Goal: Find specific page/section: Find specific page/section

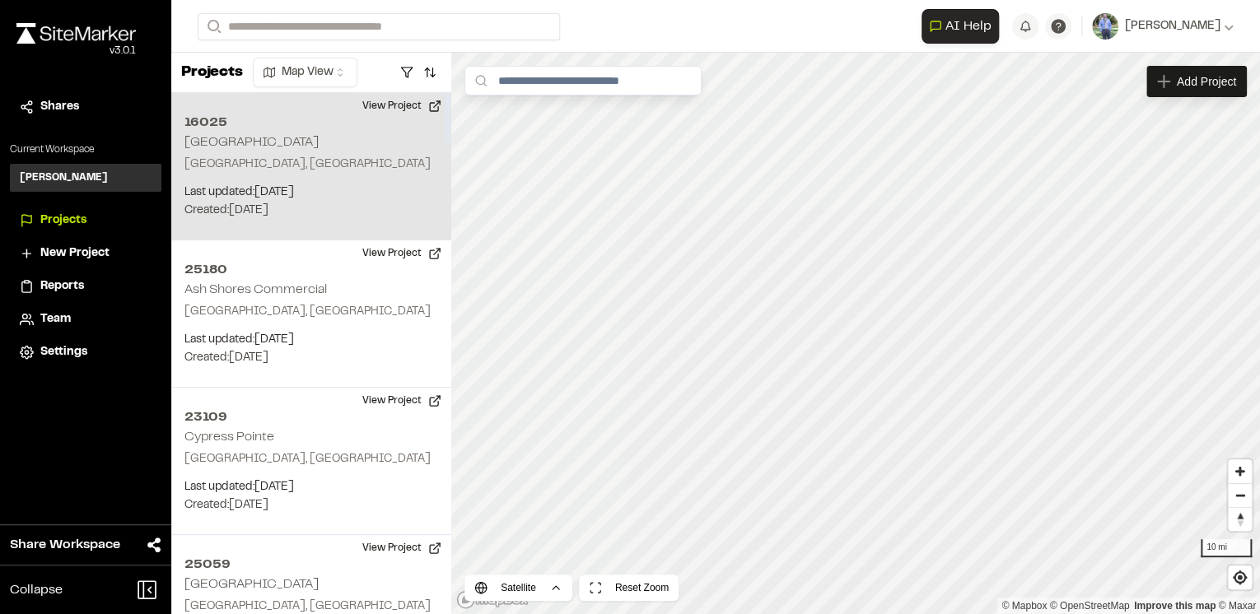
click at [328, 143] on div "[GEOGRAPHIC_DATA], [GEOGRAPHIC_DATA] Last updated: [DATE] Budget: $ Created: [D…" at bounding box center [311, 166] width 280 height 147
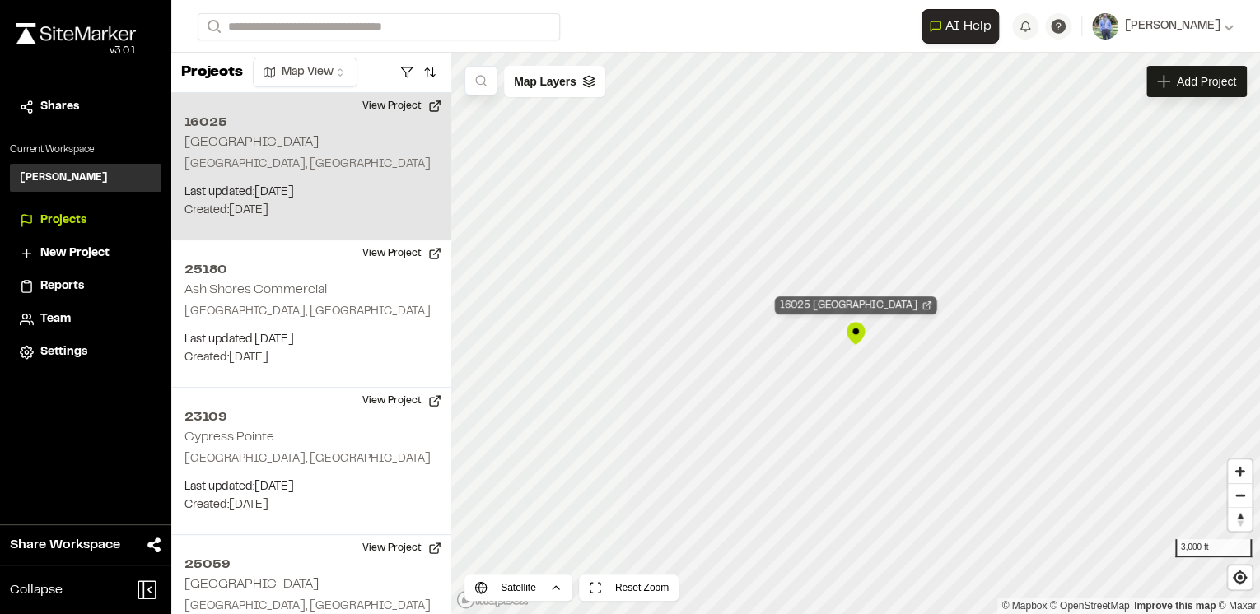
click at [855, 302] on div "16025 [GEOGRAPHIC_DATA]" at bounding box center [856, 305] width 162 height 18
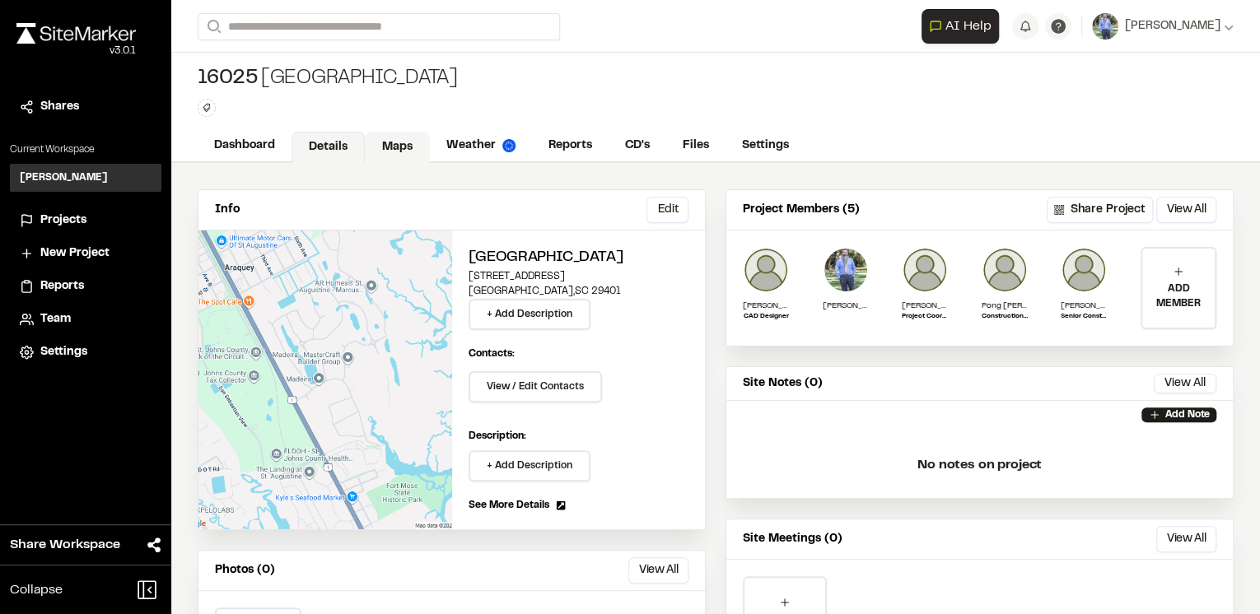
click at [393, 138] on link "Maps" at bounding box center [397, 147] width 65 height 31
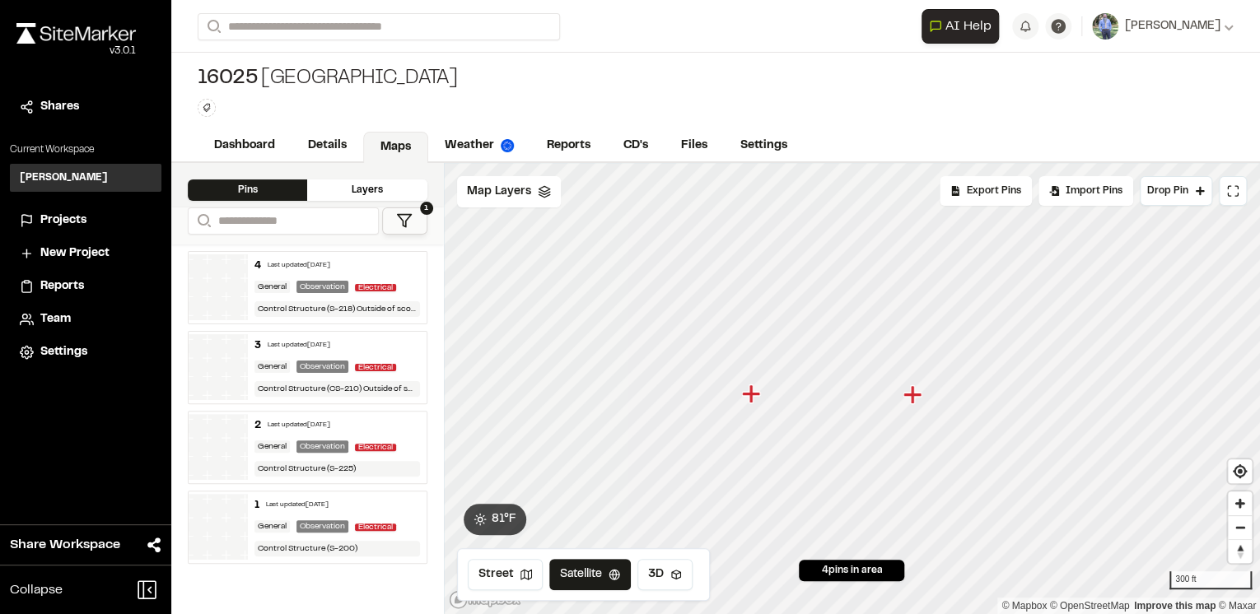
click at [749, 394] on icon "Map marker" at bounding box center [750, 394] width 18 height 18
click at [1009, 392] on icon "Map marker" at bounding box center [1010, 389] width 18 height 18
click at [538, 191] on icon at bounding box center [544, 191] width 13 height 13
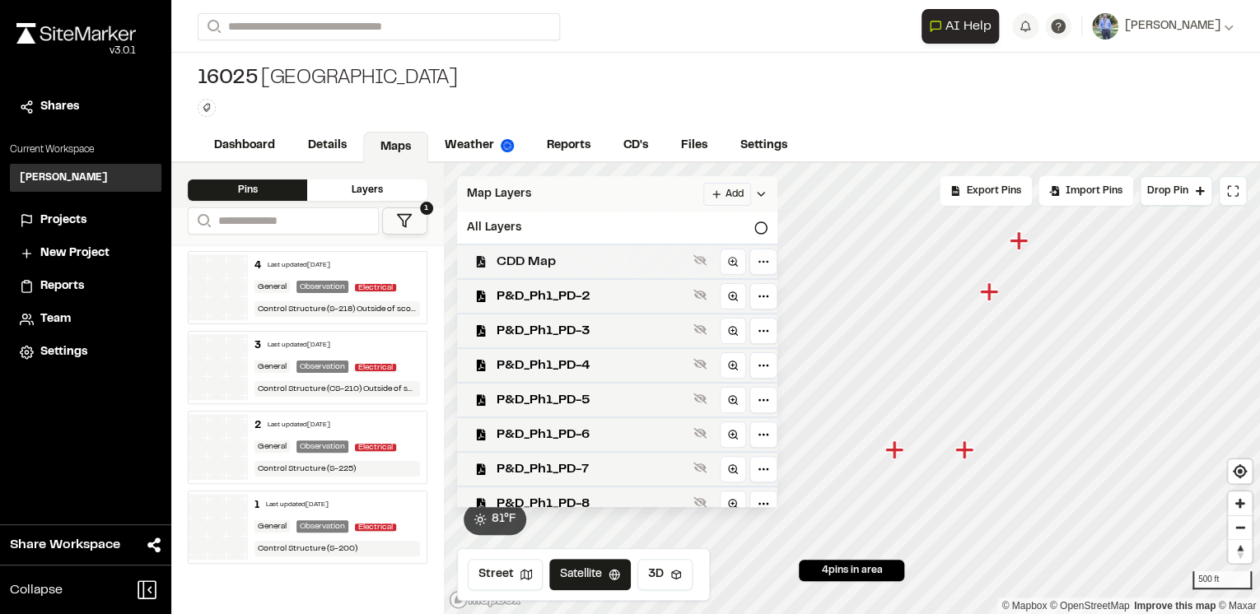
click at [535, 263] on span "CDD Map" at bounding box center [591, 262] width 190 height 20
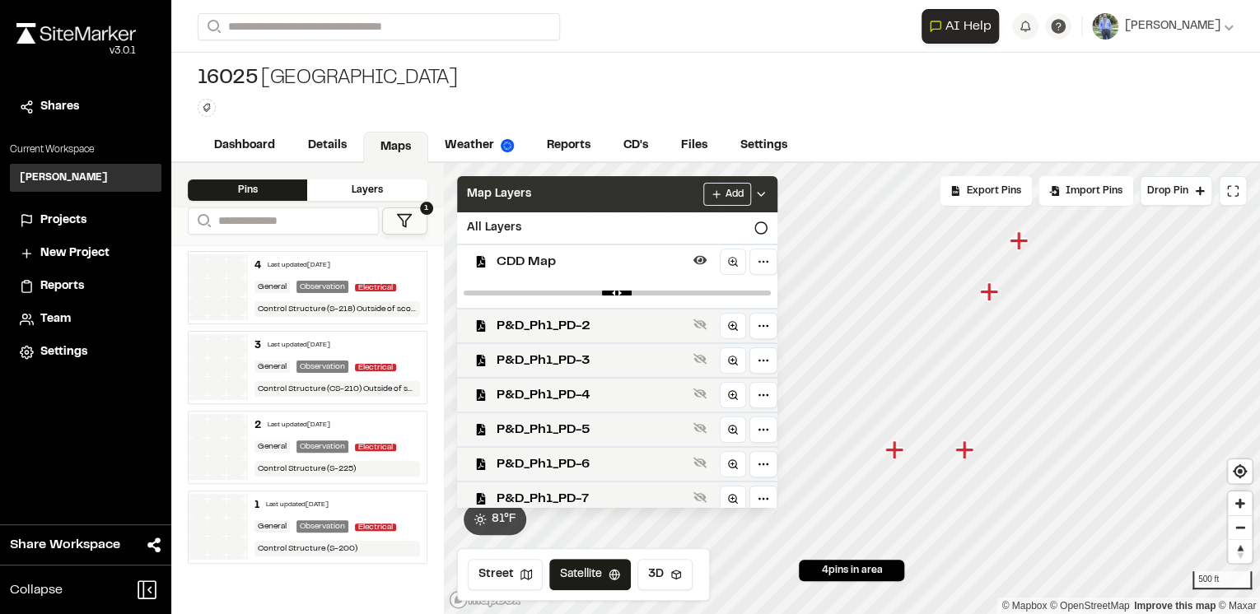
click at [535, 263] on span "CDD Map" at bounding box center [591, 262] width 190 height 20
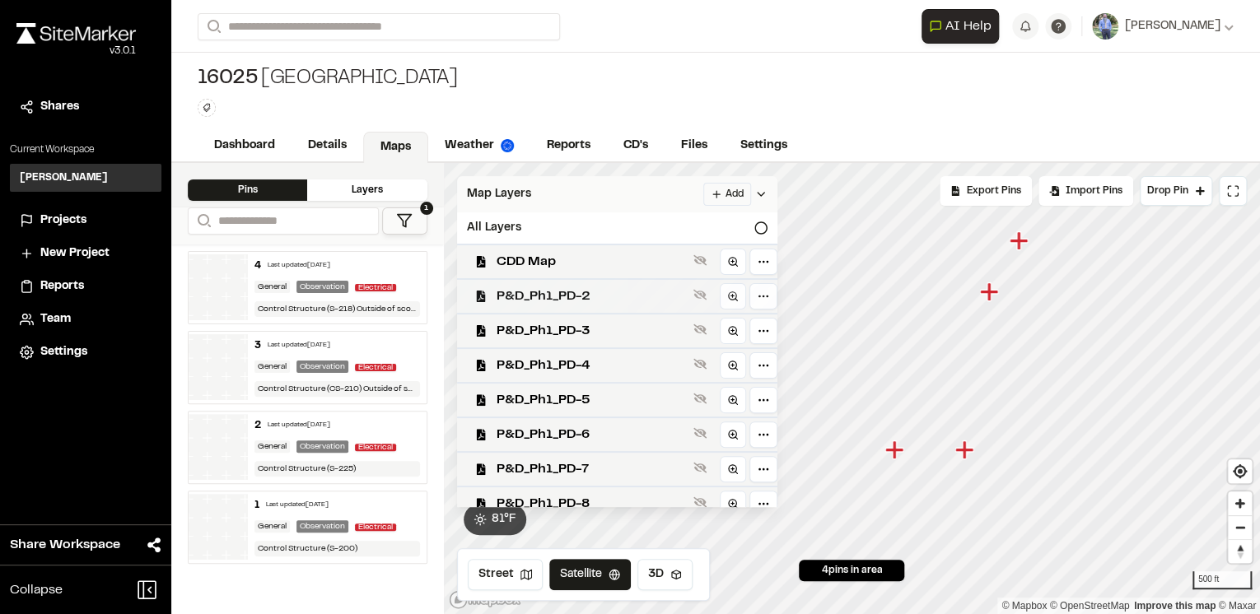
click at [608, 303] on span "P&D_Ph1_PD-2" at bounding box center [591, 297] width 190 height 20
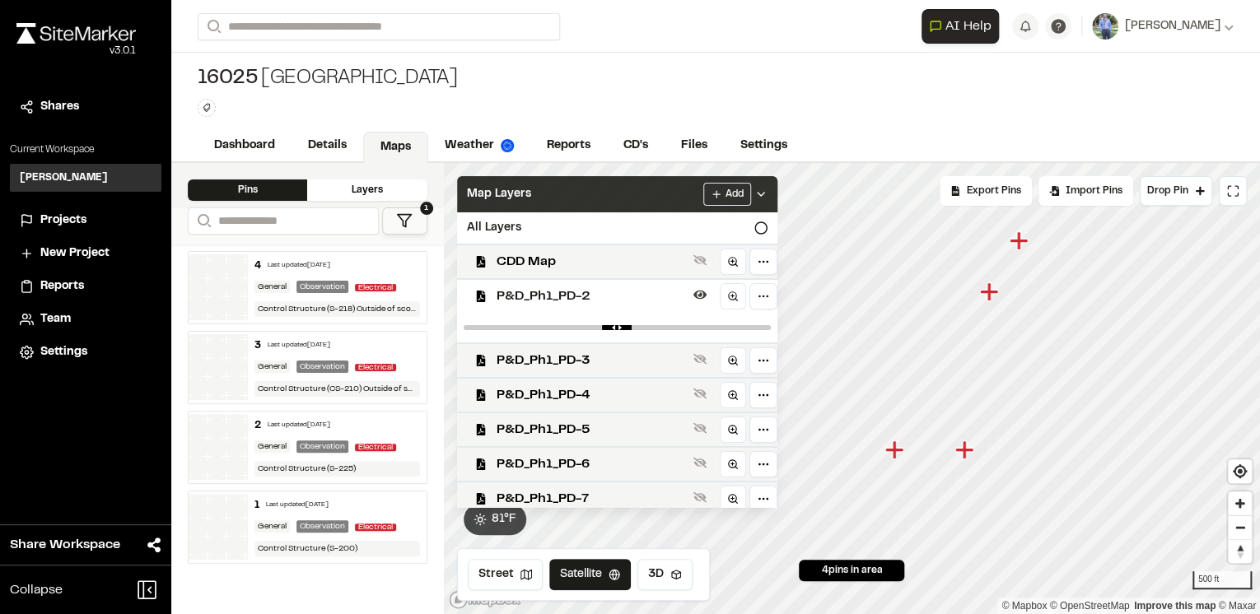
click at [608, 303] on span "P&D_Ph1_PD-2" at bounding box center [591, 297] width 190 height 20
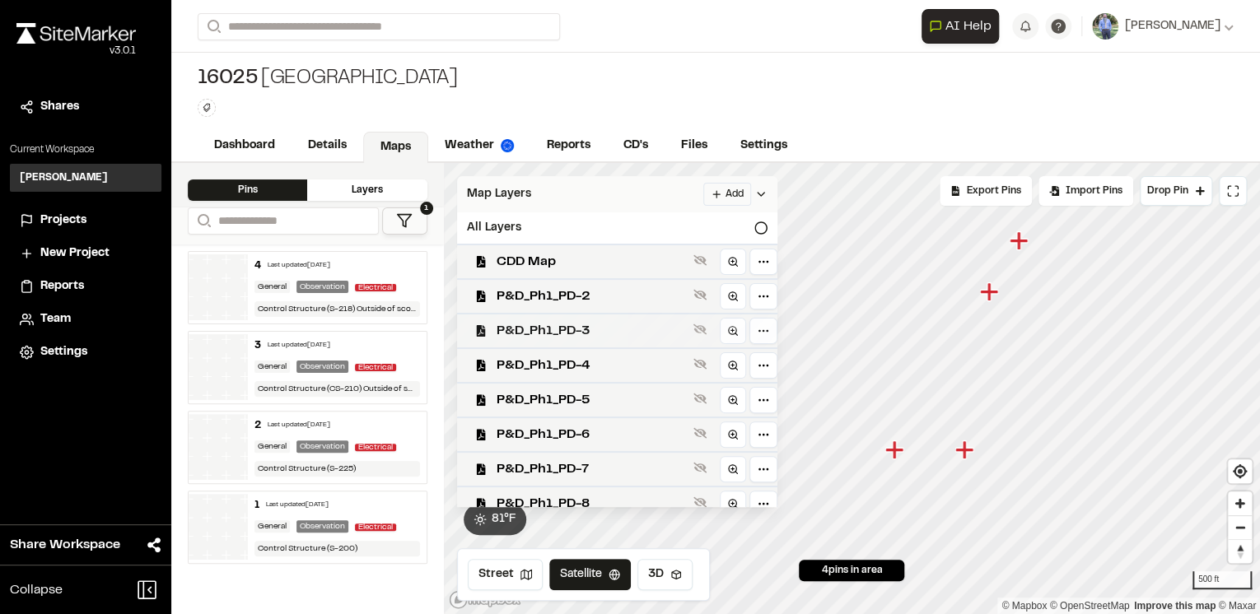
click at [596, 338] on span "P&D_Ph1_PD-3" at bounding box center [591, 331] width 190 height 20
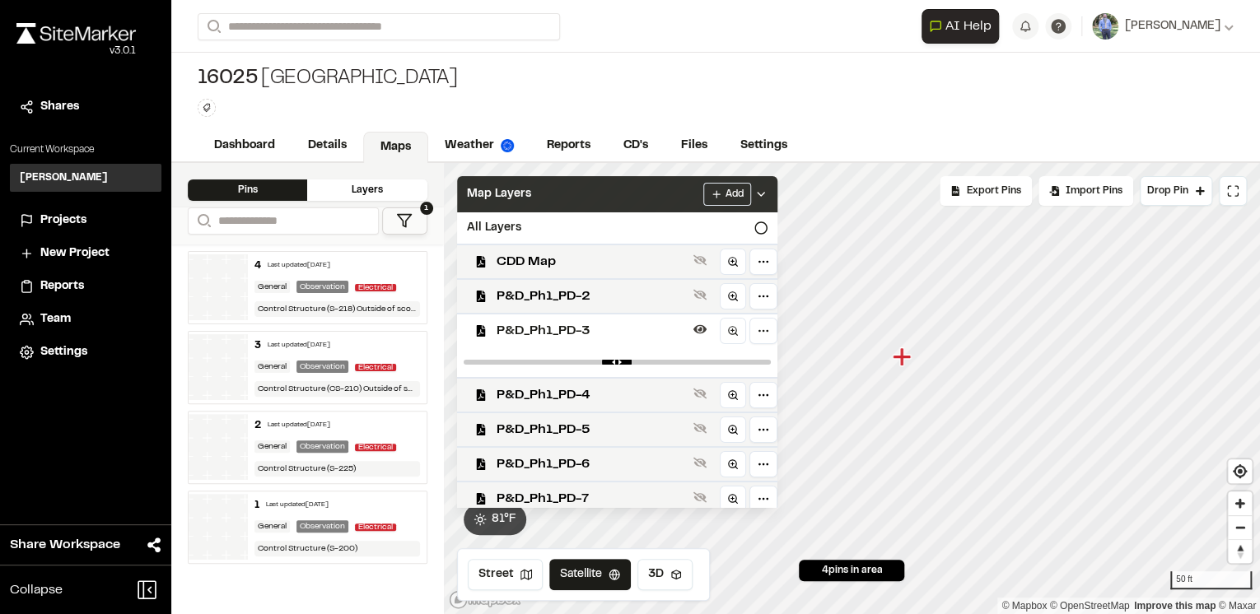
click at [621, 331] on span "P&D_Ph1_PD-3" at bounding box center [591, 331] width 190 height 20
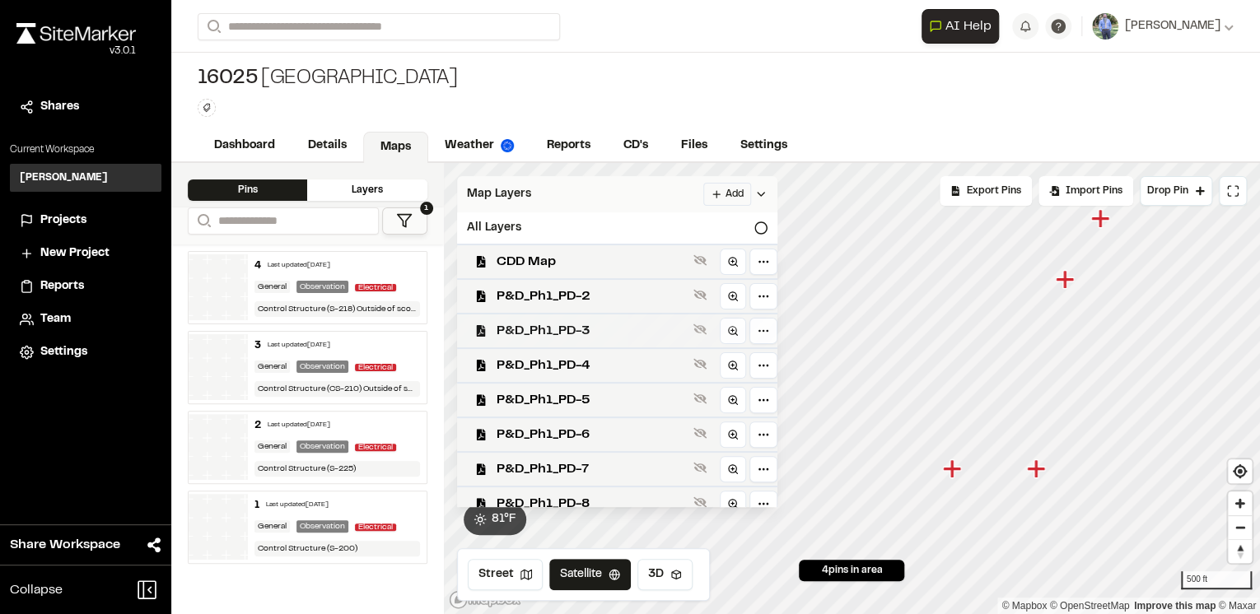
click at [590, 334] on span "P&D_Ph1_PD-3" at bounding box center [591, 331] width 190 height 20
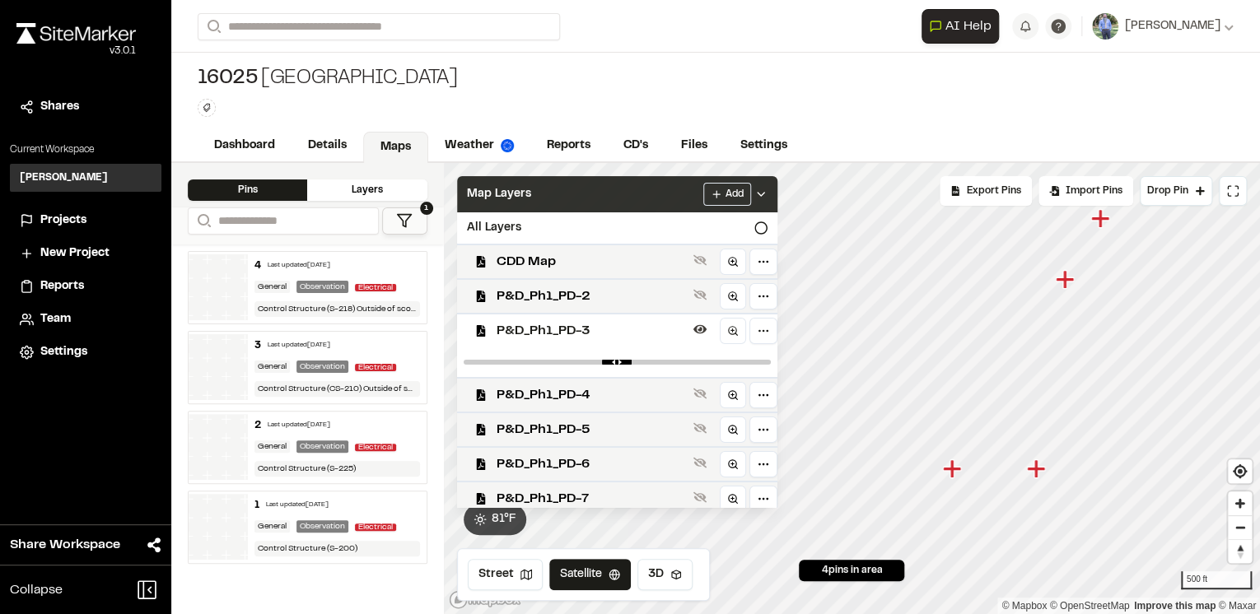
click at [590, 334] on span "P&D_Ph1_PD-3" at bounding box center [591, 331] width 190 height 20
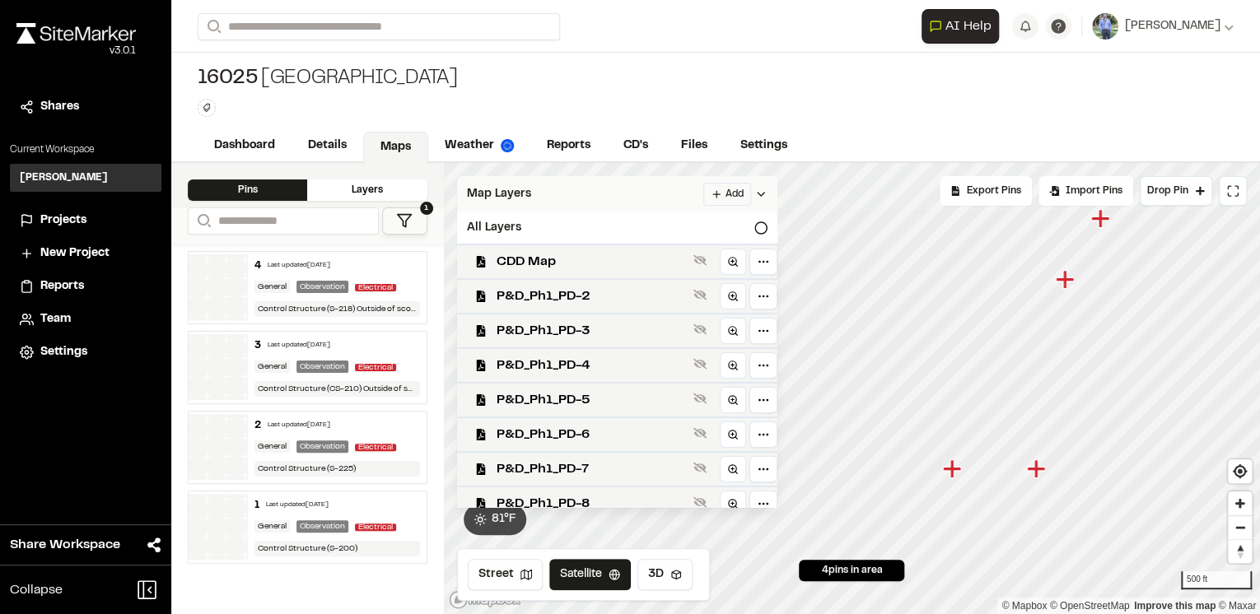
click at [590, 334] on span "P&D_Ph1_PD-3" at bounding box center [591, 331] width 190 height 20
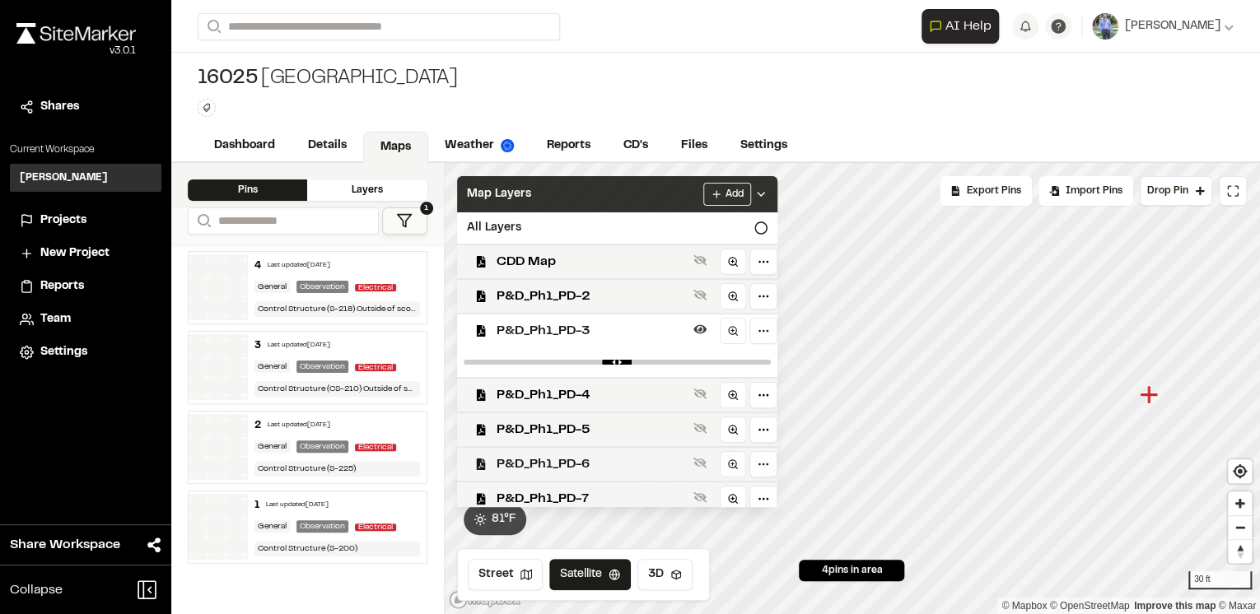
click at [676, 461] on div "Click to Drop Pin 4 pins in area Export Pins Available Datums Datums Apply Conv…" at bounding box center [852, 388] width 817 height 451
click at [598, 329] on span "P&D_Ph1_PD-3" at bounding box center [591, 331] width 190 height 20
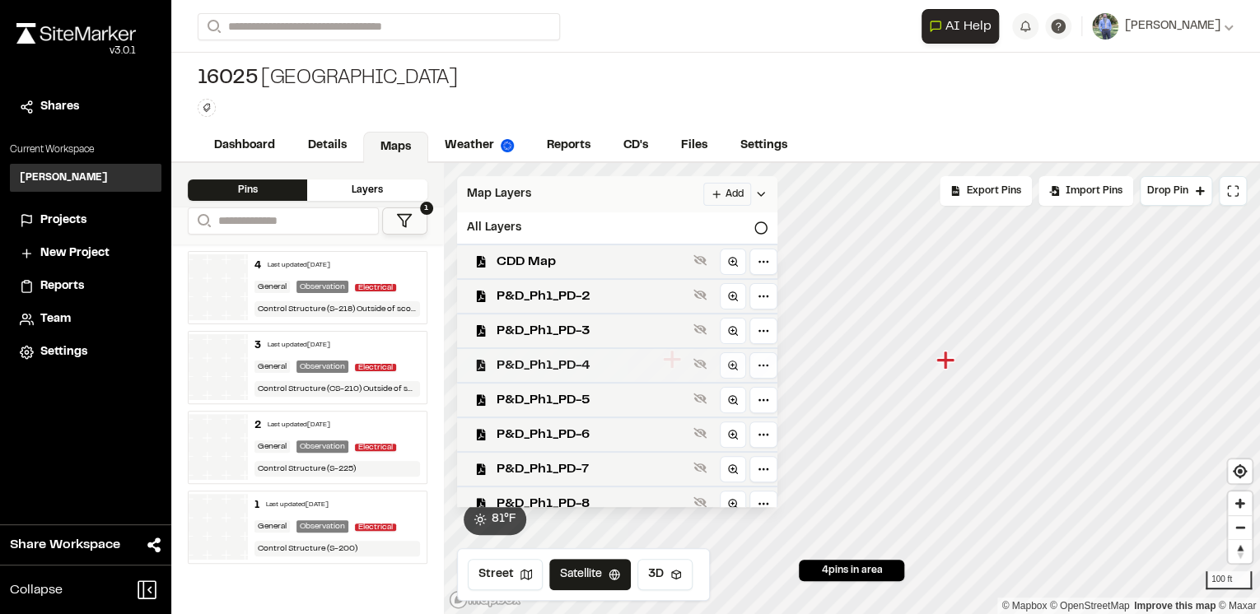
click at [580, 361] on span "P&D_Ph1_PD-4" at bounding box center [591, 366] width 190 height 20
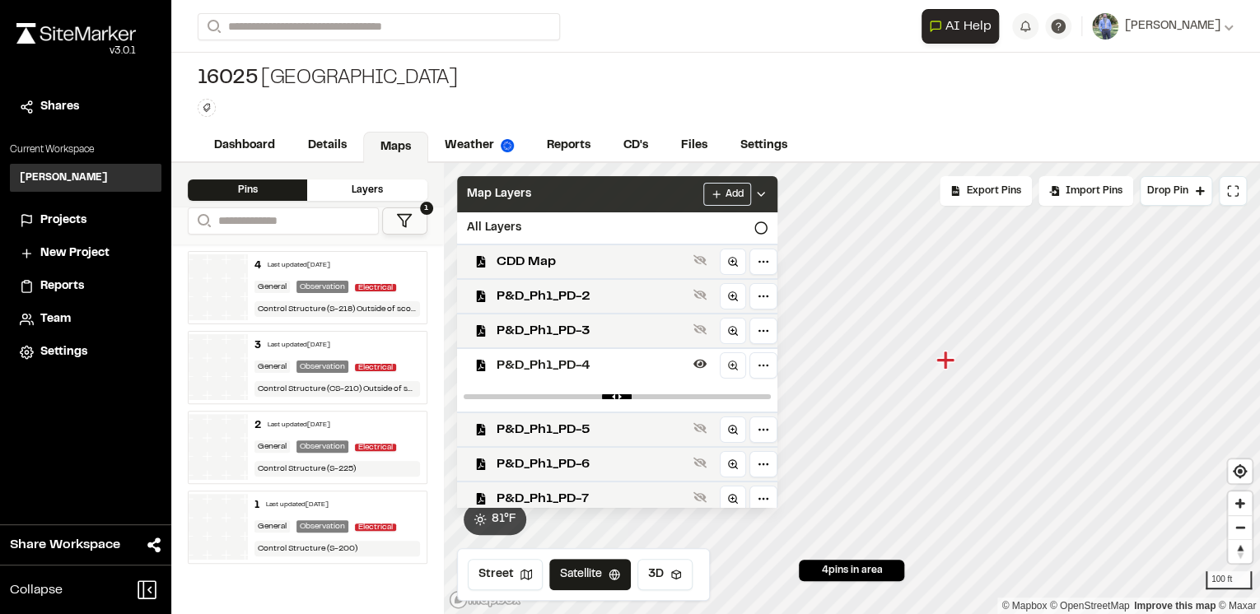
click at [580, 361] on span "P&D_Ph1_PD-4" at bounding box center [591, 366] width 190 height 20
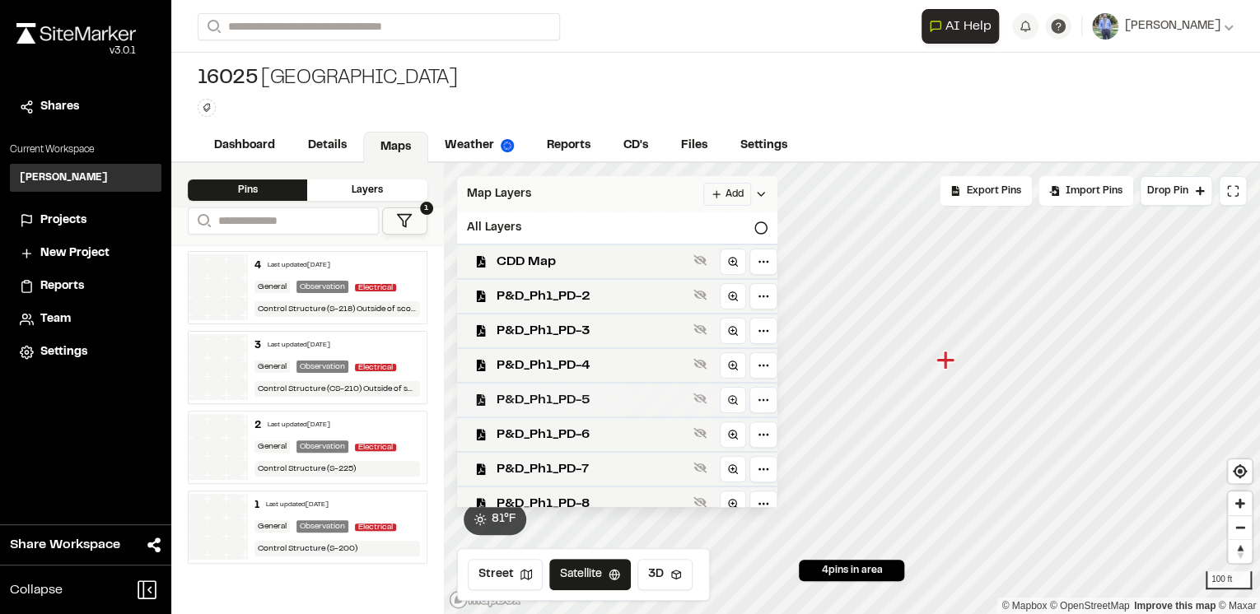
click at [584, 397] on span "P&D_Ph1_PD-5" at bounding box center [591, 400] width 190 height 20
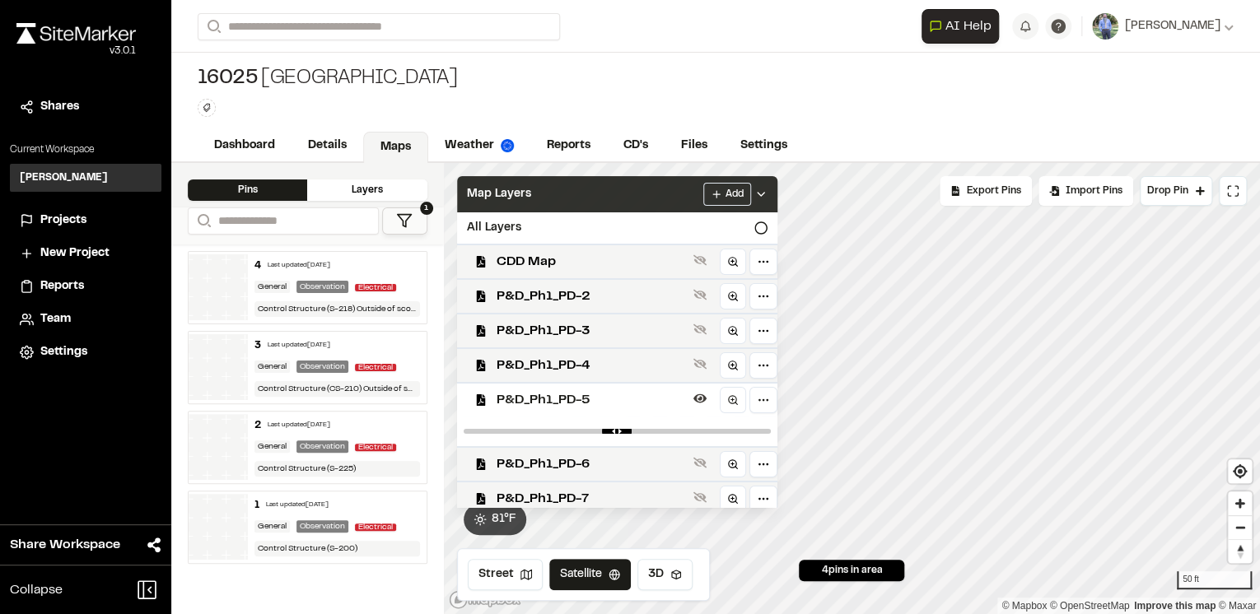
click at [578, 397] on span "P&D_Ph1_PD-5" at bounding box center [591, 400] width 190 height 20
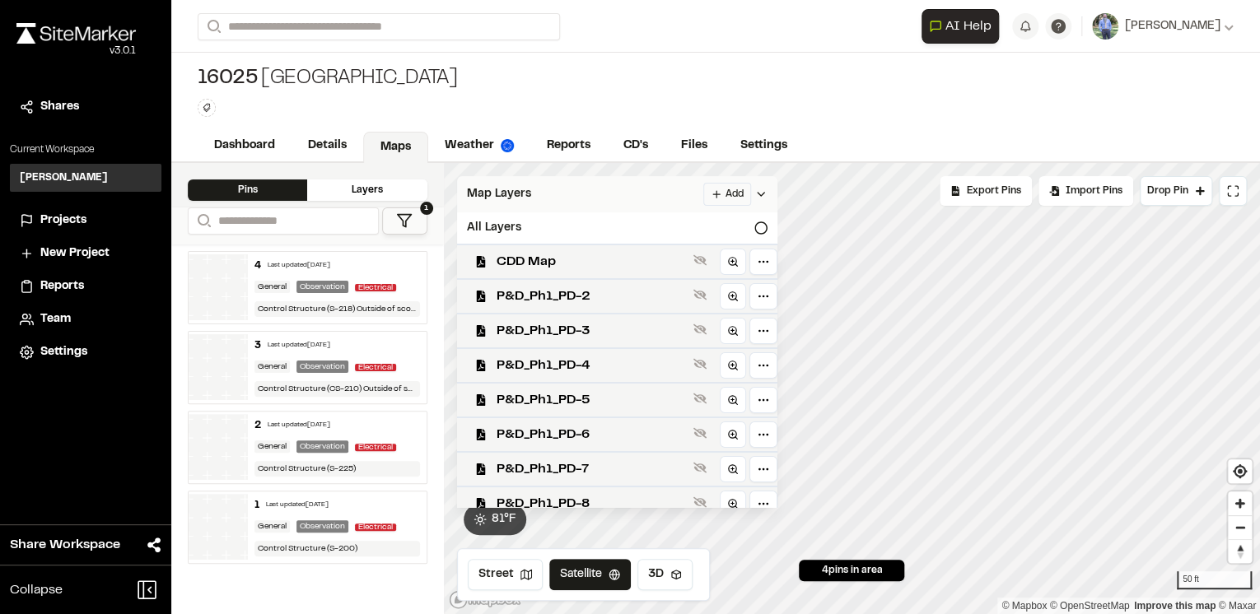
click at [767, 195] on icon at bounding box center [760, 194] width 13 height 13
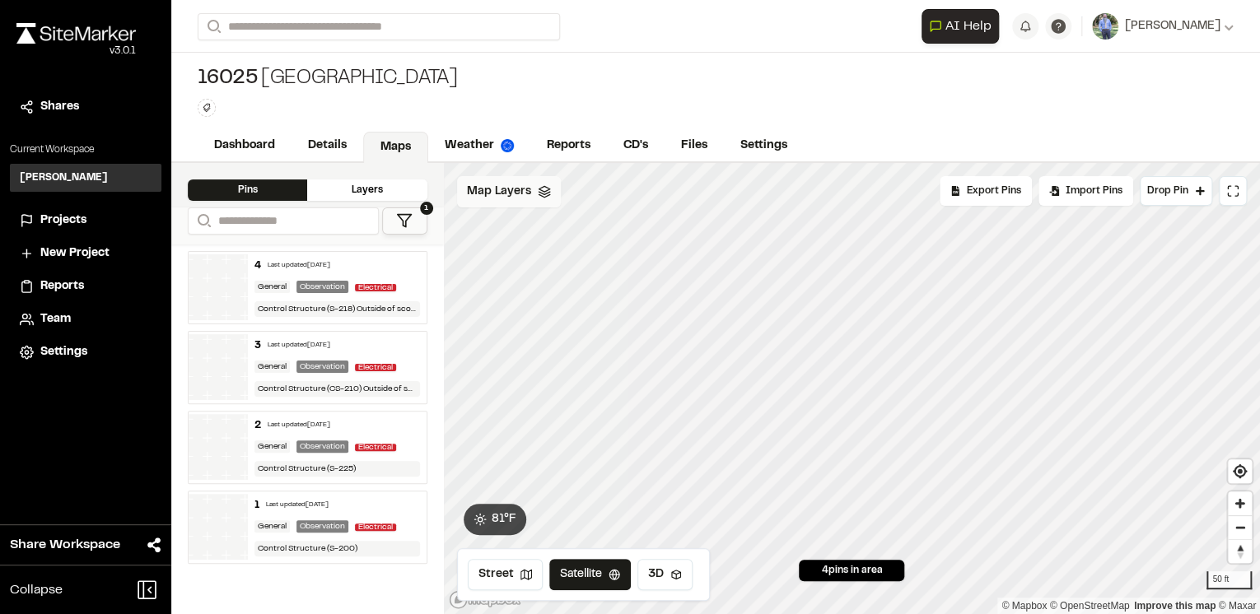
click at [548, 193] on icon at bounding box center [544, 191] width 13 height 13
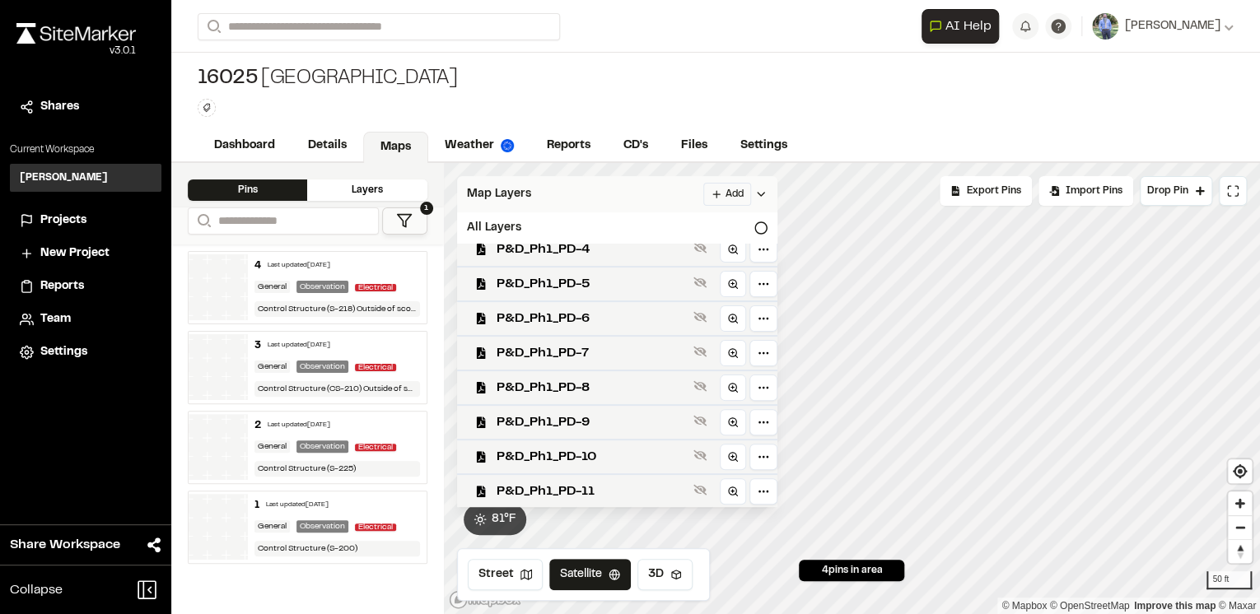
scroll to position [155, 0]
click at [632, 286] on span "P&D_Ph1_PD-6" at bounding box center [591, 283] width 190 height 20
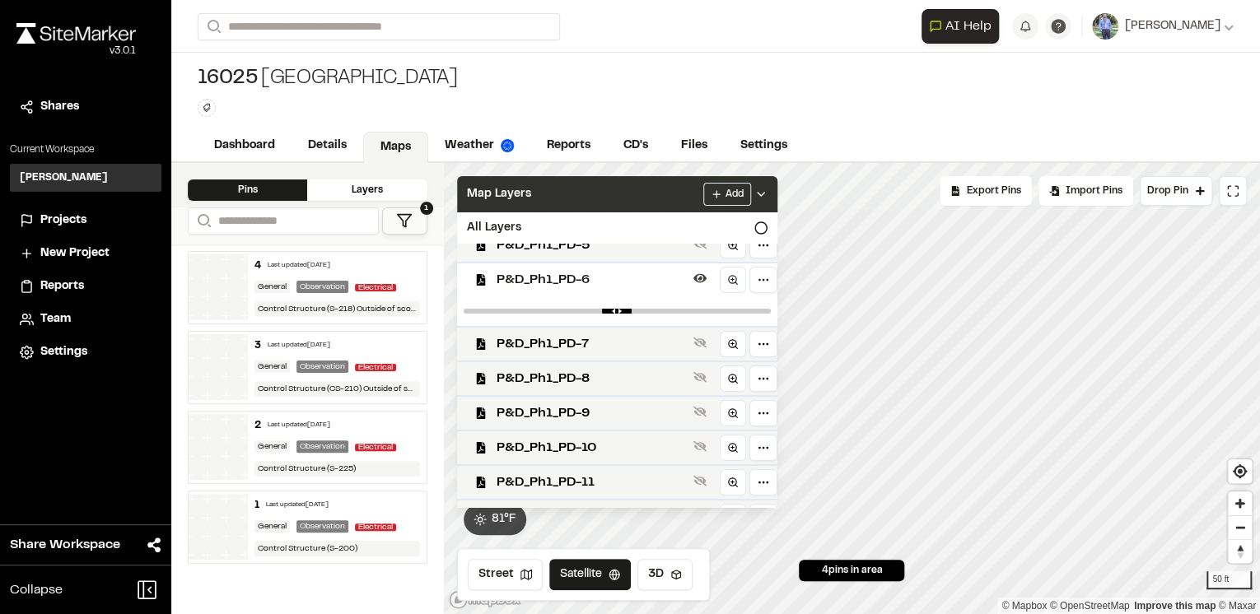
click at [632, 286] on span "P&D_Ph1_PD-6" at bounding box center [591, 280] width 190 height 20
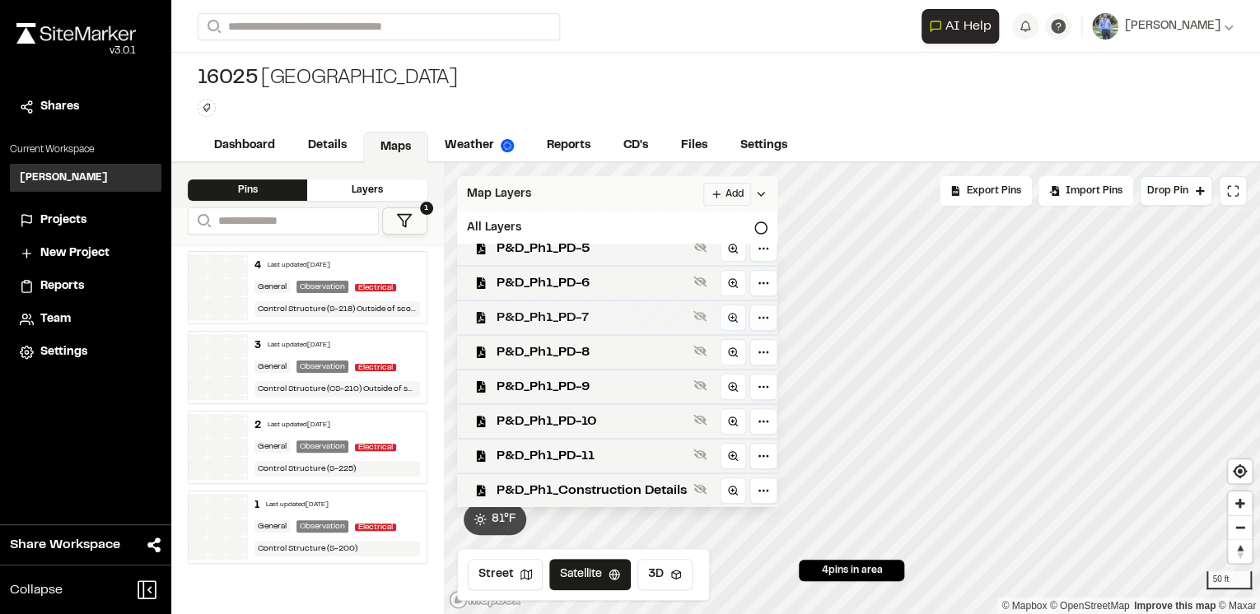
click at [622, 313] on span "P&D_Ph1_PD-7" at bounding box center [591, 318] width 190 height 20
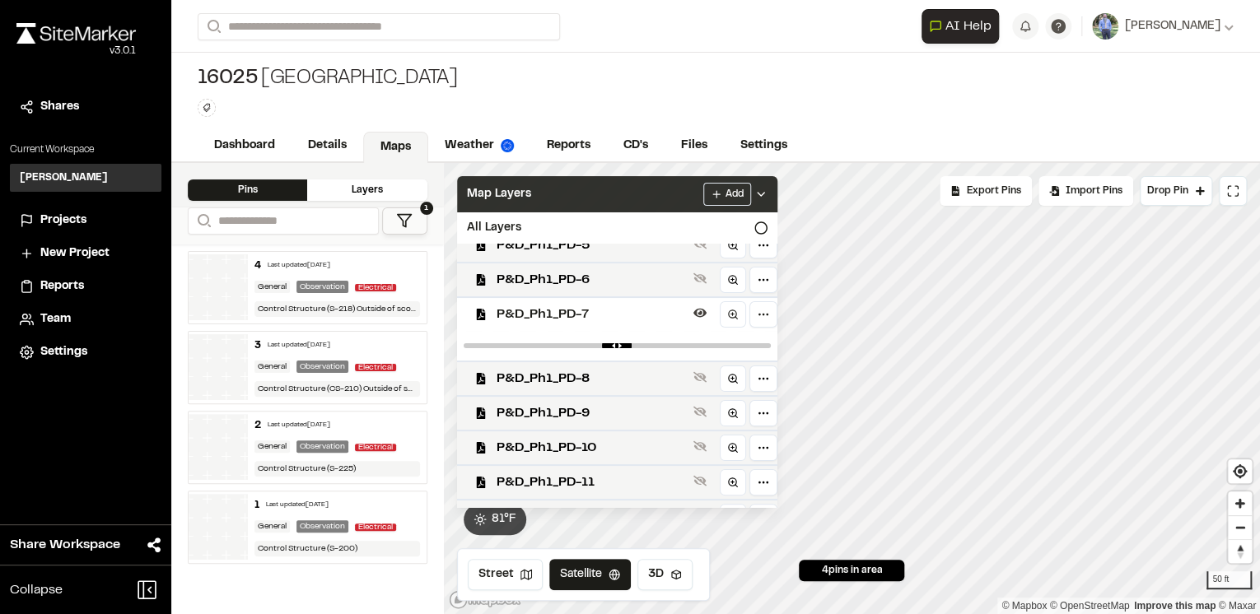
click at [622, 313] on span "P&D_Ph1_PD-7" at bounding box center [591, 315] width 190 height 20
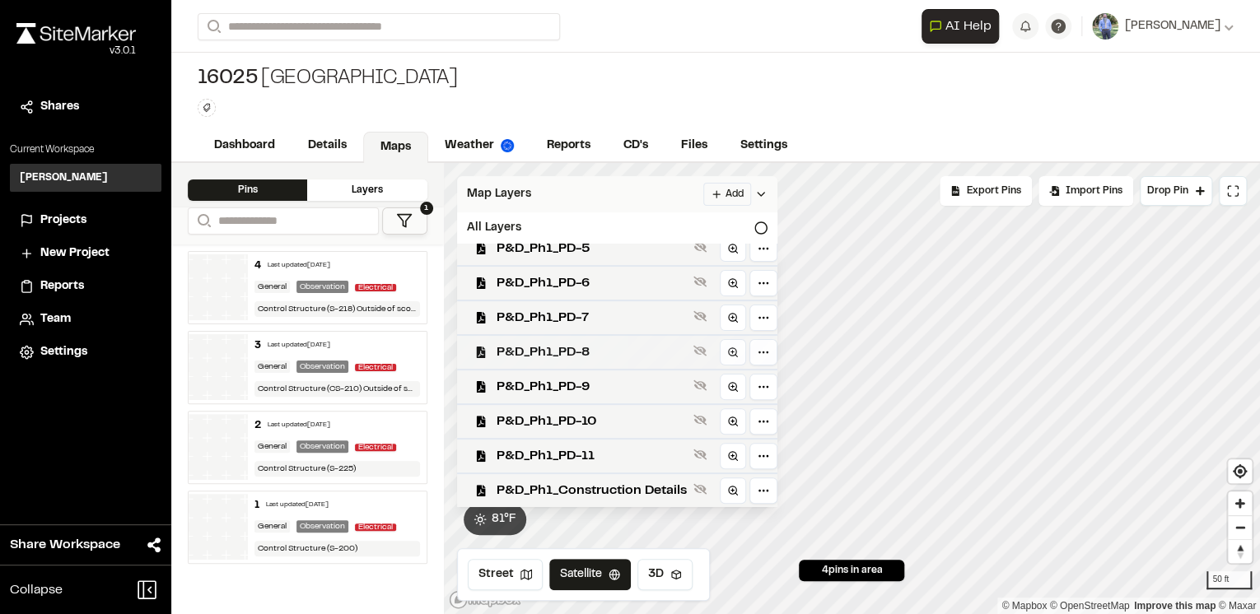
click at [614, 344] on span "P&D_Ph1_PD-8" at bounding box center [591, 353] width 190 height 20
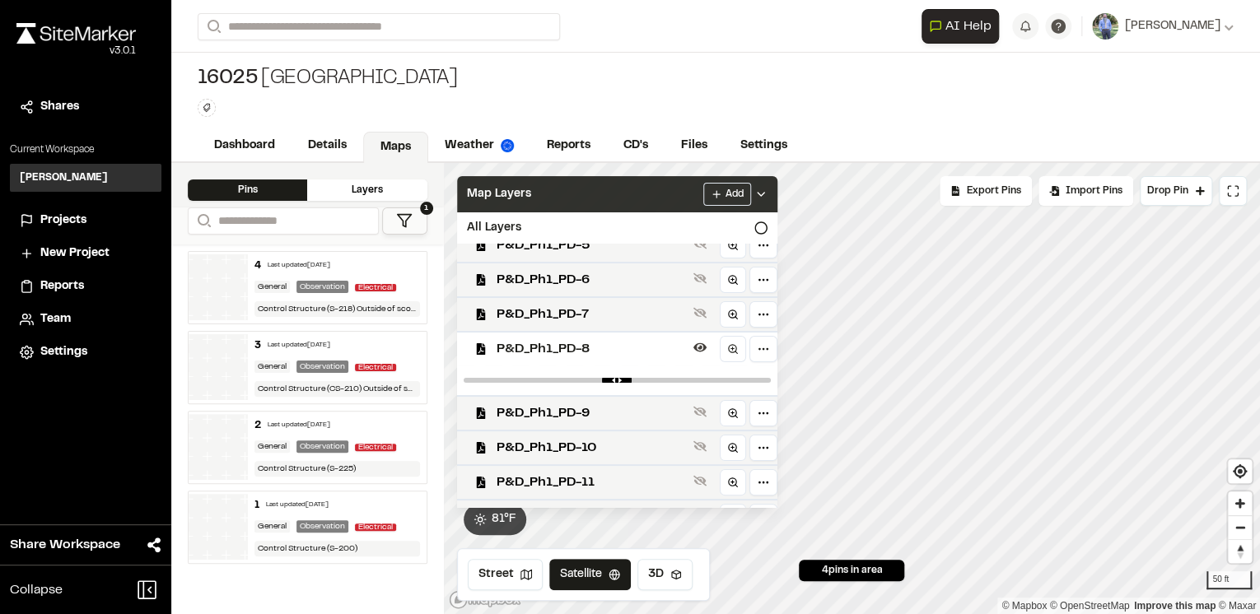
click at [614, 344] on span "P&D_Ph1_PD-8" at bounding box center [591, 349] width 190 height 20
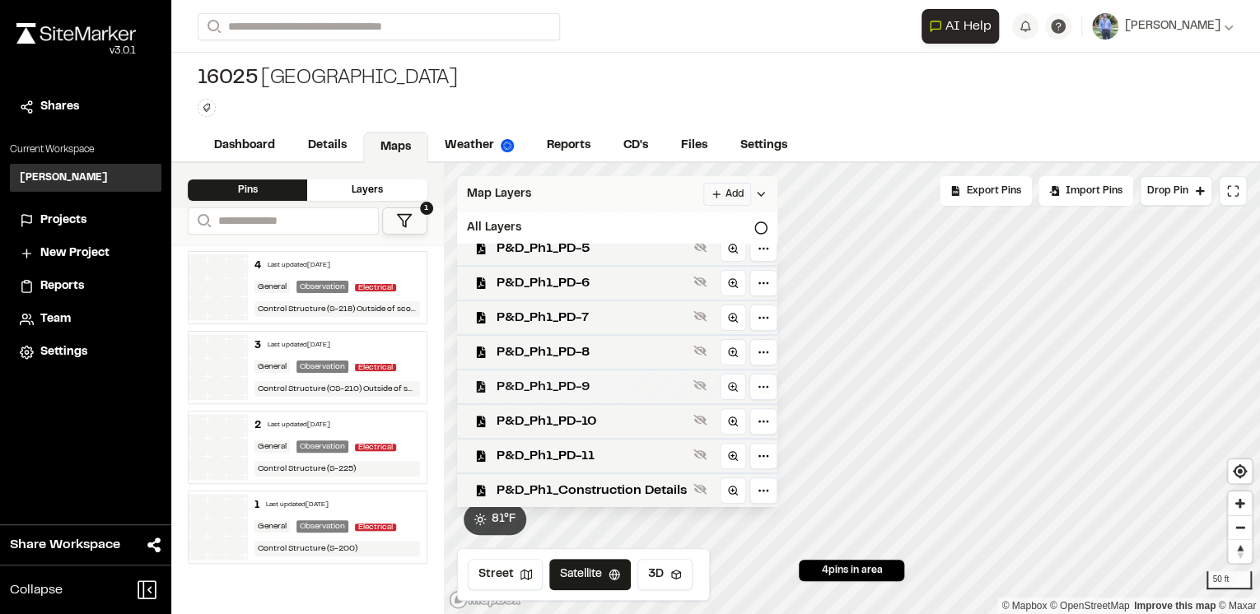
click at [615, 384] on span "P&D_Ph1_PD-9" at bounding box center [591, 387] width 190 height 20
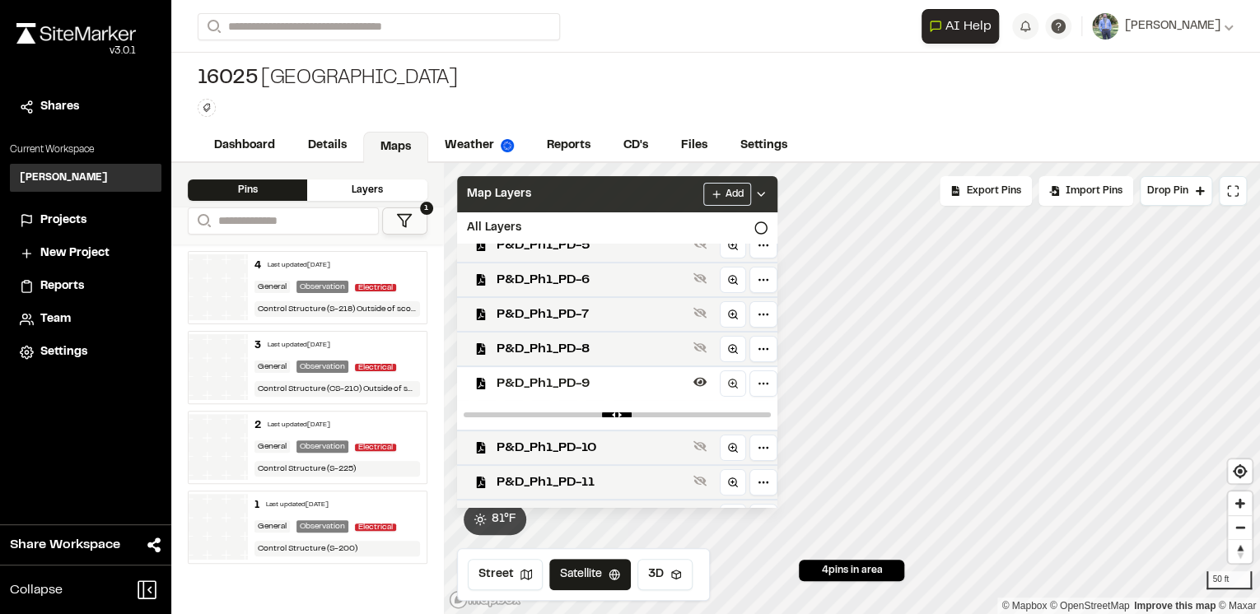
click at [615, 384] on span "P&D_Ph1_PD-9" at bounding box center [591, 384] width 190 height 20
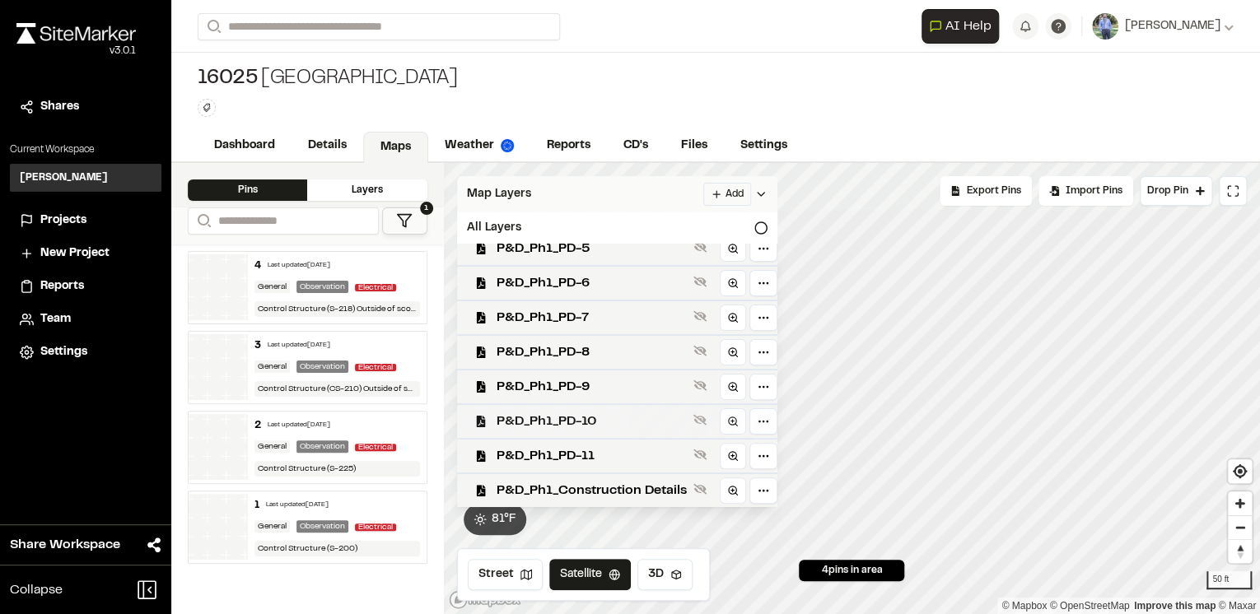
click at [613, 418] on span "P&D_Ph1_PD-10" at bounding box center [591, 422] width 190 height 20
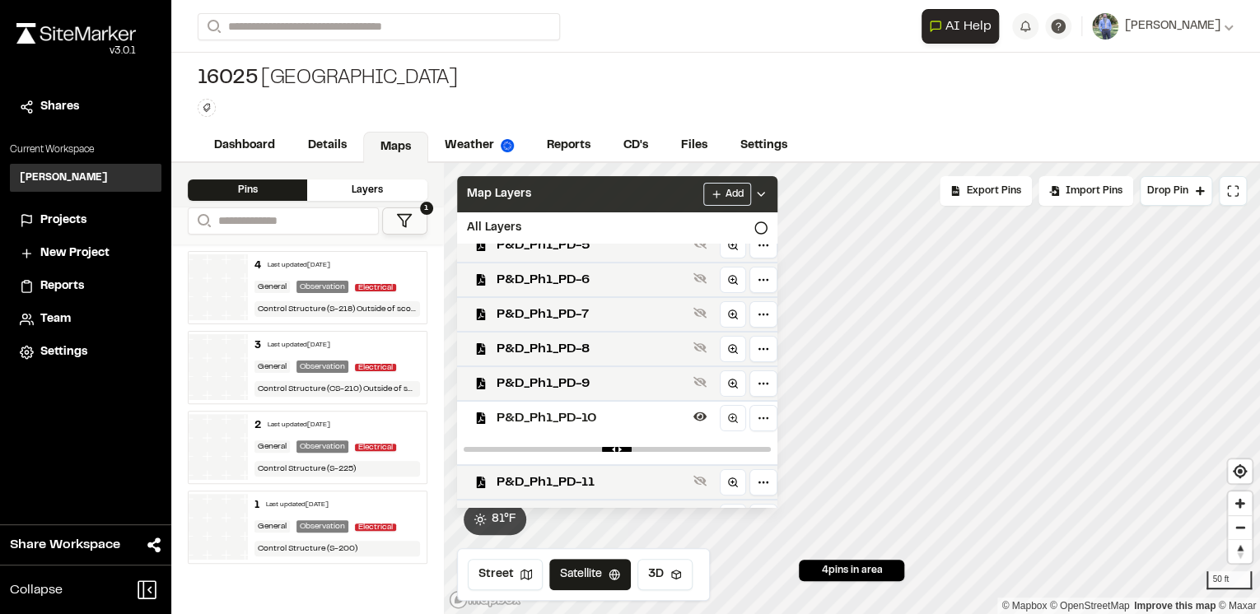
click at [613, 418] on span "P&D_Ph1_PD-10" at bounding box center [591, 418] width 190 height 20
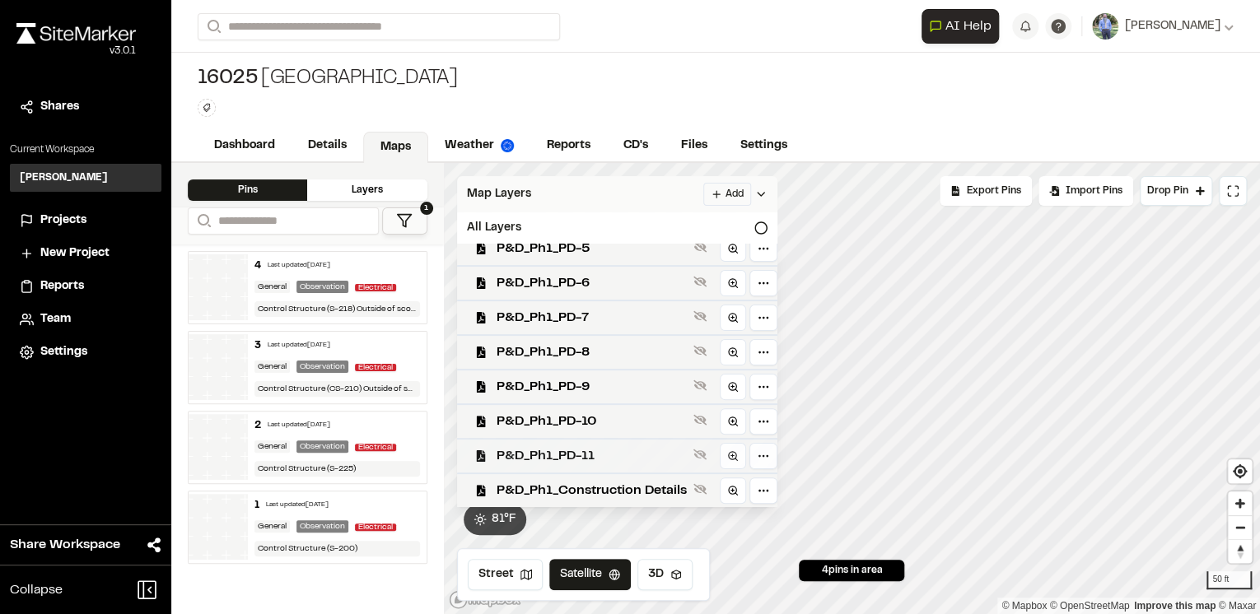
click at [609, 454] on span "P&D_Ph1_PD-11" at bounding box center [591, 456] width 190 height 20
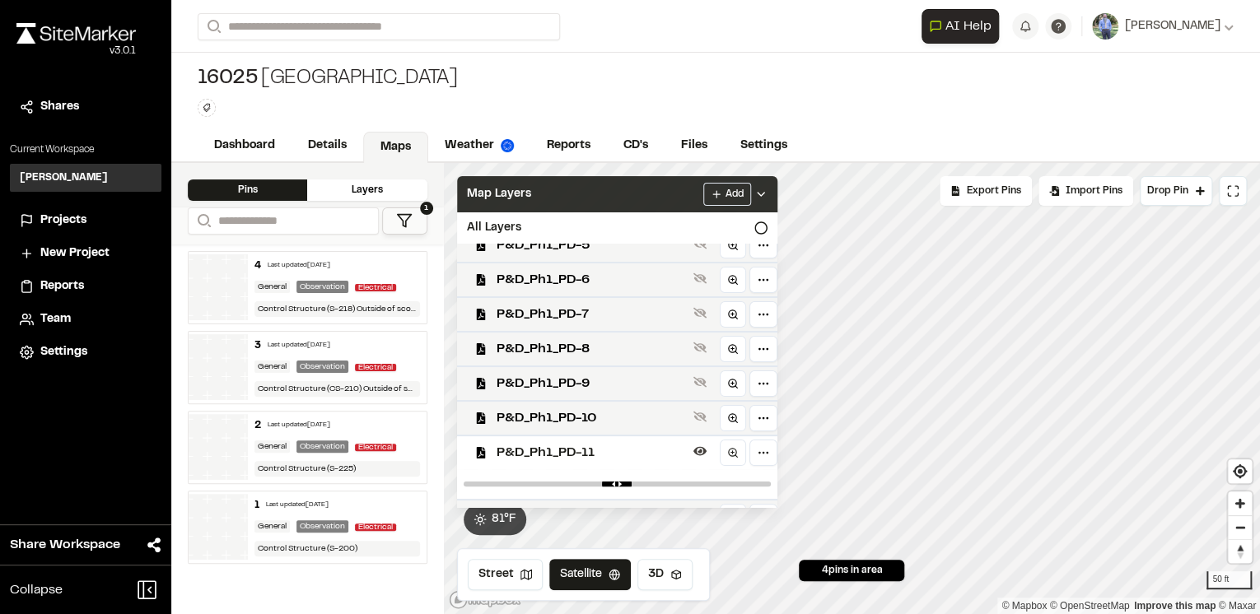
click at [609, 454] on span "P&D_Ph1_PD-11" at bounding box center [591, 453] width 190 height 20
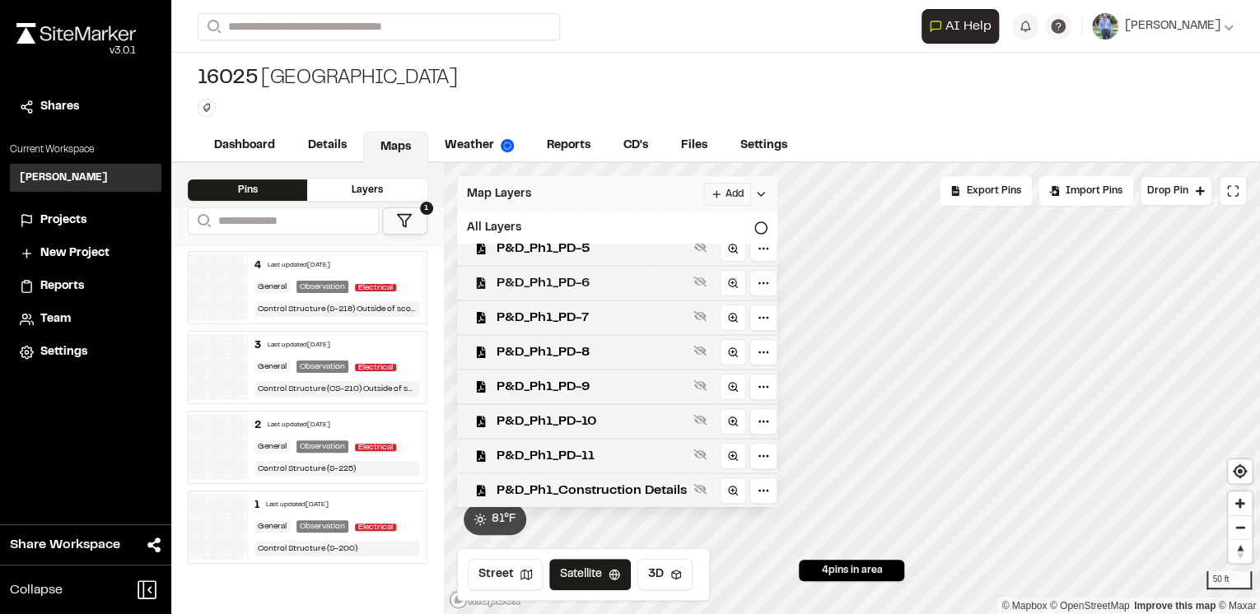
click at [617, 267] on div "P&D_Ph1_PD-6" at bounding box center [610, 282] width 333 height 35
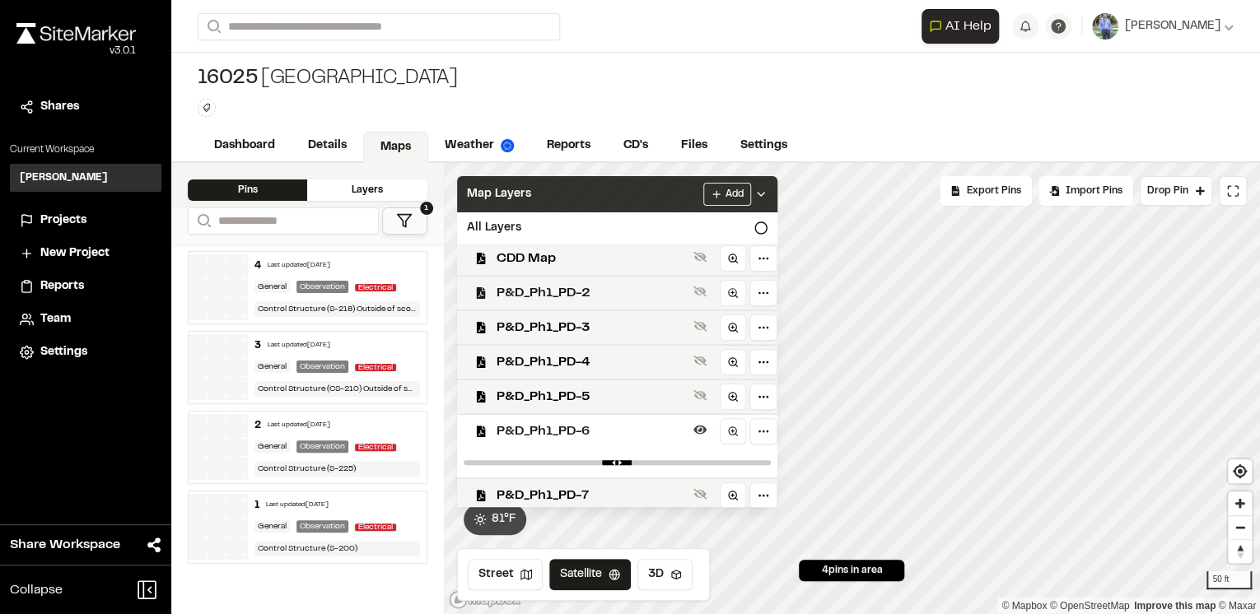
scroll to position [0, 0]
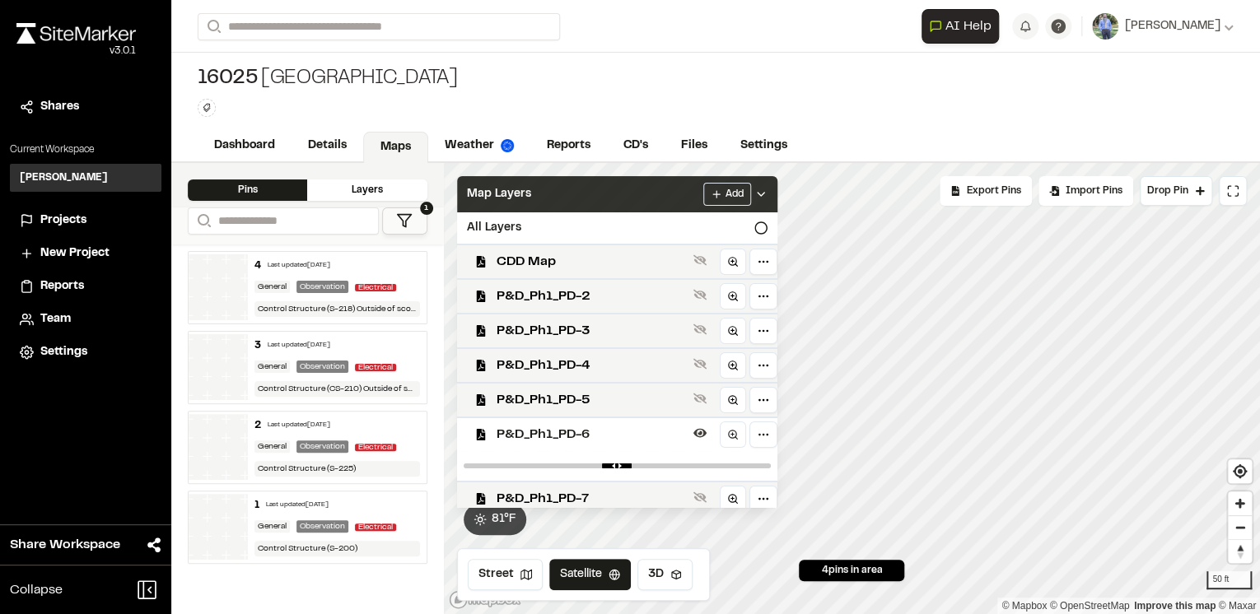
click at [598, 441] on span "P&D_Ph1_PD-6" at bounding box center [591, 435] width 190 height 20
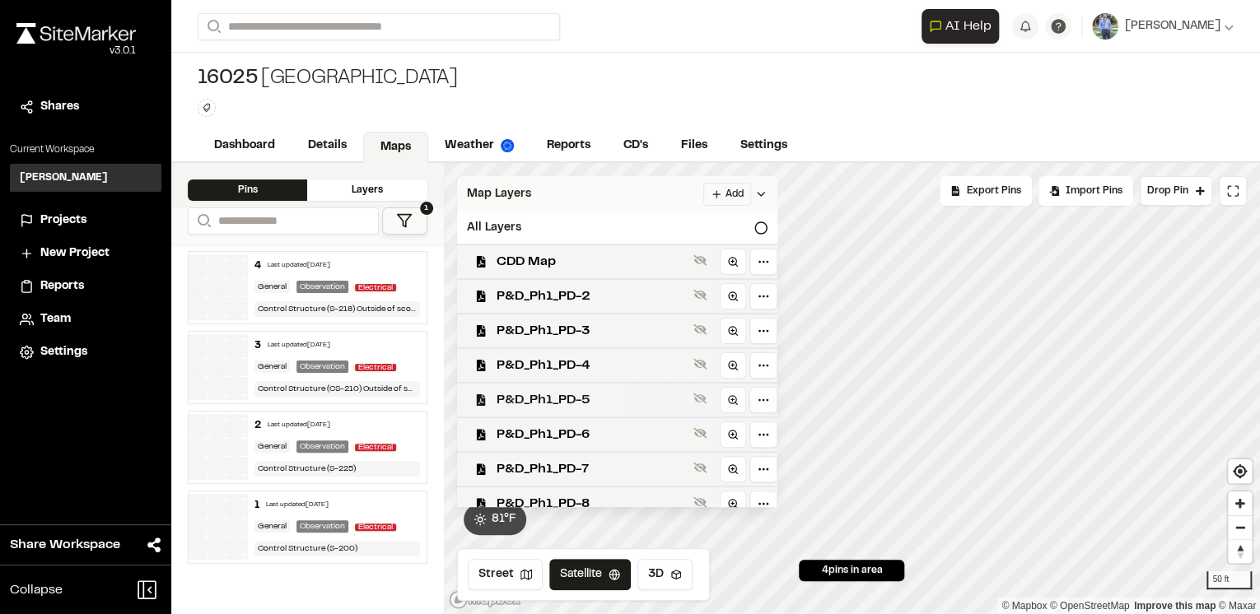
click at [601, 403] on span "P&D_Ph1_PD-5" at bounding box center [591, 400] width 190 height 20
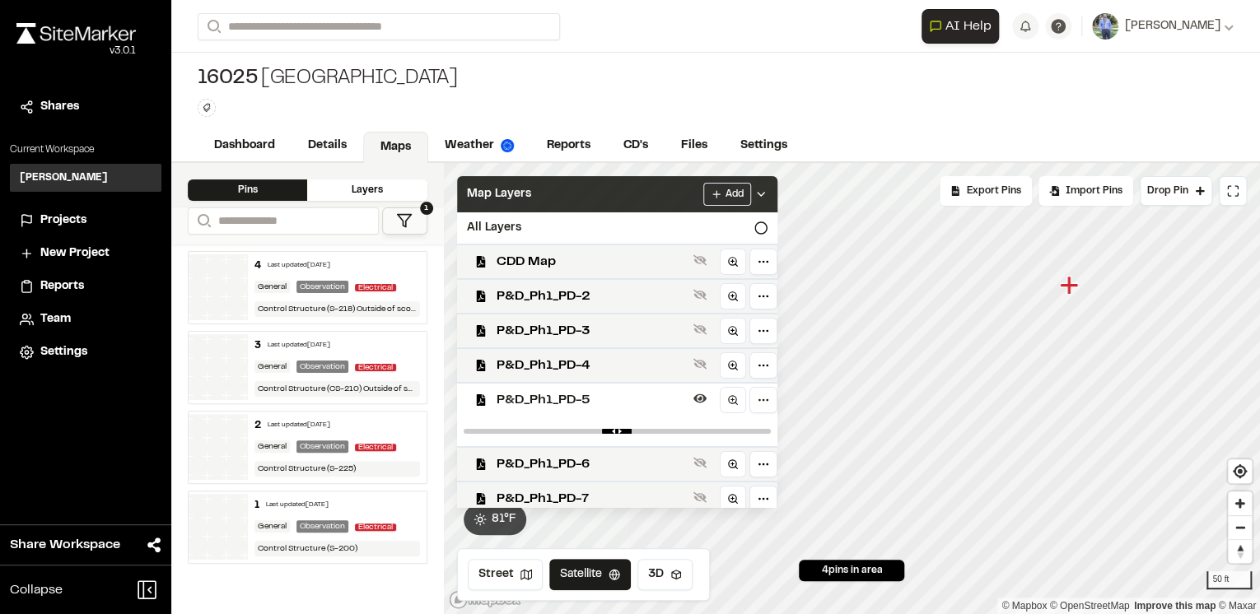
click at [601, 405] on span "P&D_Ph1_PD-5" at bounding box center [591, 400] width 190 height 20
